Goal: Information Seeking & Learning: Learn about a topic

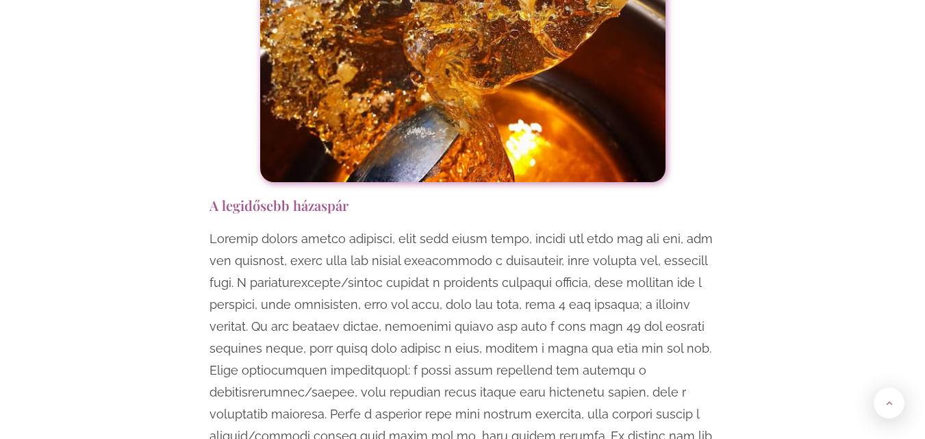
scroll to position [4383, 0]
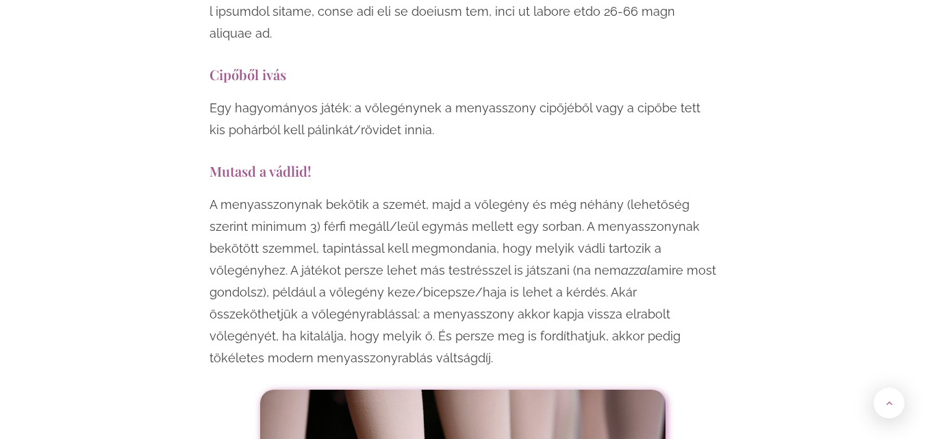
drag, startPoint x: 210, startPoint y: 84, endPoint x: 503, endPoint y: 261, distance: 342.9
copy div "Mutasd a vádlid! A menyasszonynak bekötik a szemét, majd a vőlegény és még néhá…"
click at [507, 260] on p "A menyasszonynak bekötik a szemét, majd a vőlegény és még néhány (lehetőség sze…" at bounding box center [463, 281] width 507 height 175
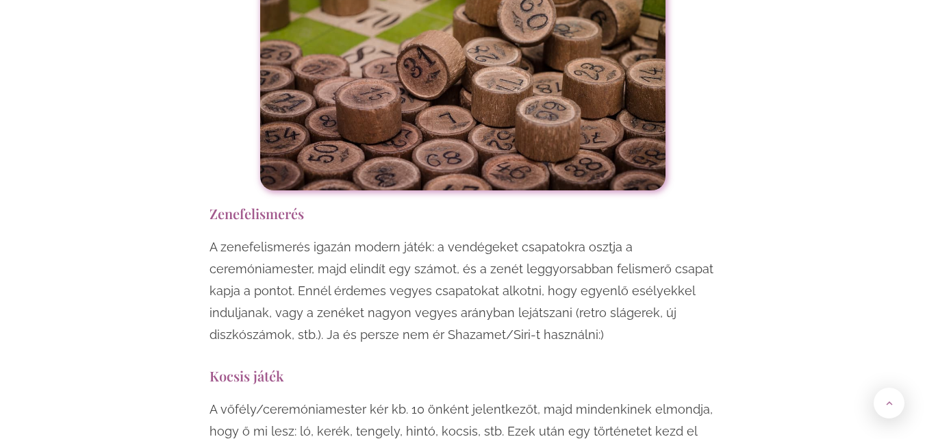
scroll to position [6715, 0]
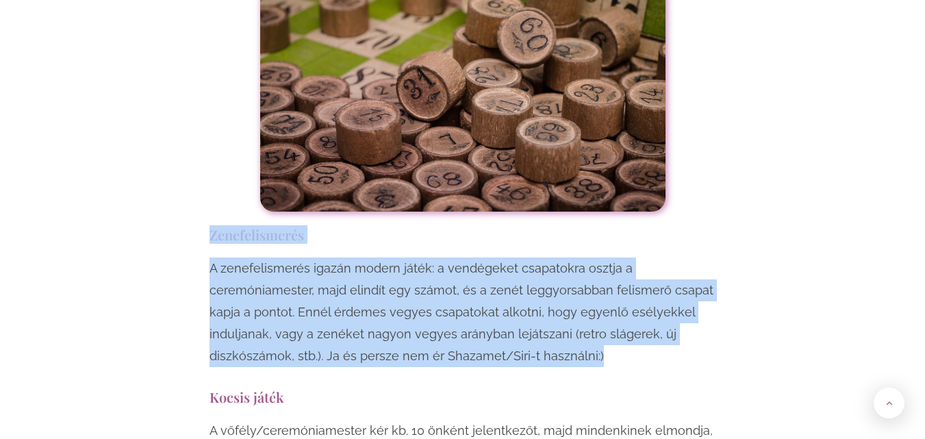
drag, startPoint x: 211, startPoint y: 104, endPoint x: 640, endPoint y: 221, distance: 444.4
copy div "Zenefelismerés A zenefelismerés igazán modern játék: a vendégeket csapatokra os…"
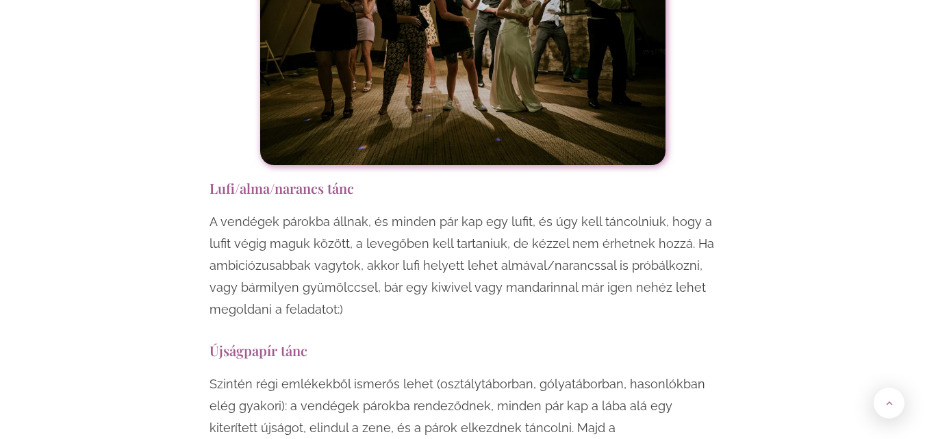
scroll to position [9431, 0]
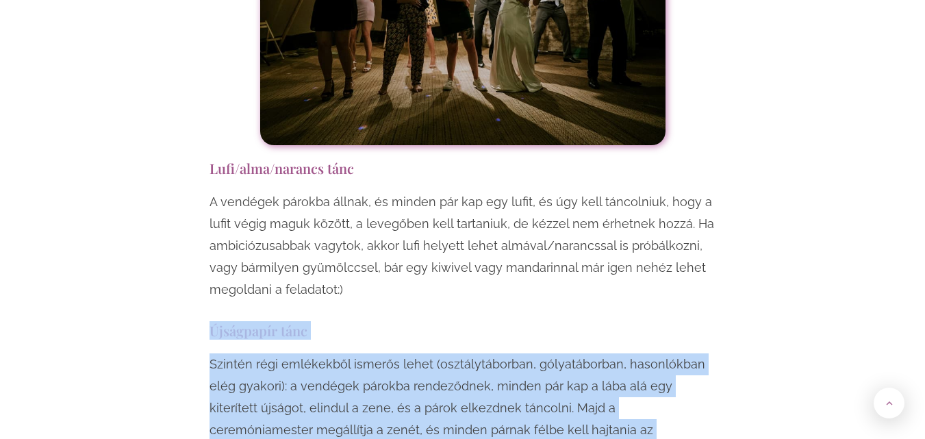
drag, startPoint x: 209, startPoint y: 179, endPoint x: 432, endPoint y: 334, distance: 271.7
copy div "Újságpapír tánc Szintén régi emlékekből ismerős lehet (osztálytáborban, gólyatá…"
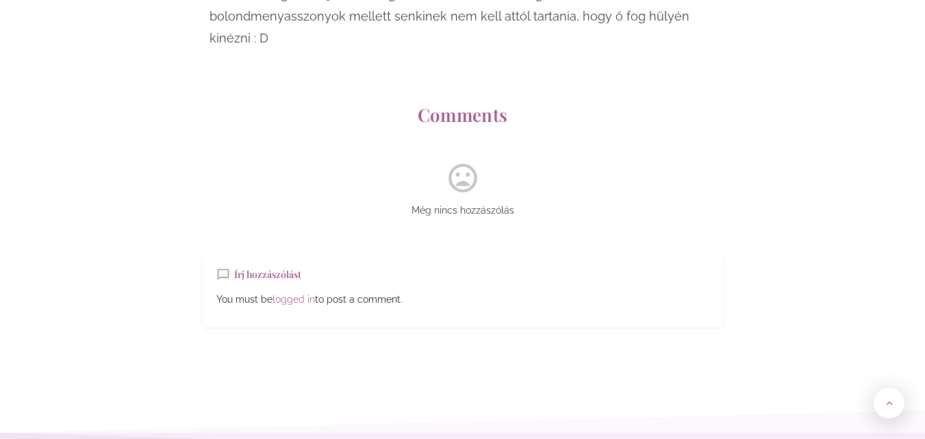
scroll to position [11189, 0]
